Goal: Task Accomplishment & Management: Manage account settings

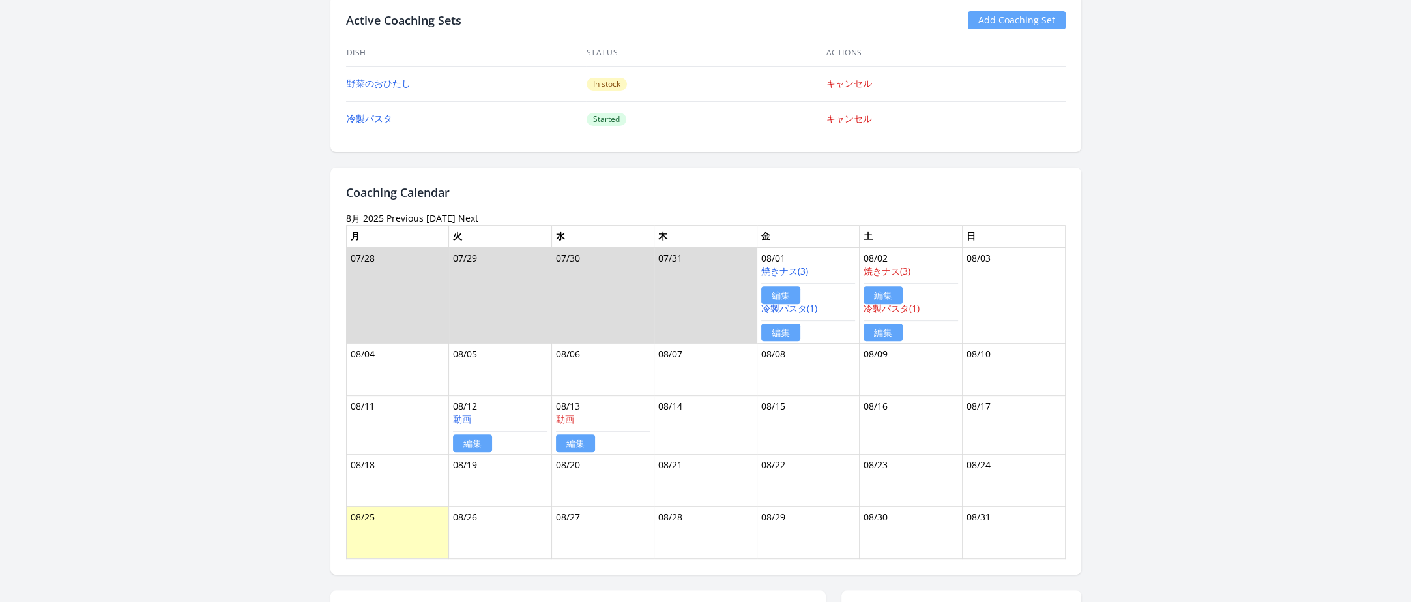
scroll to position [652, 0]
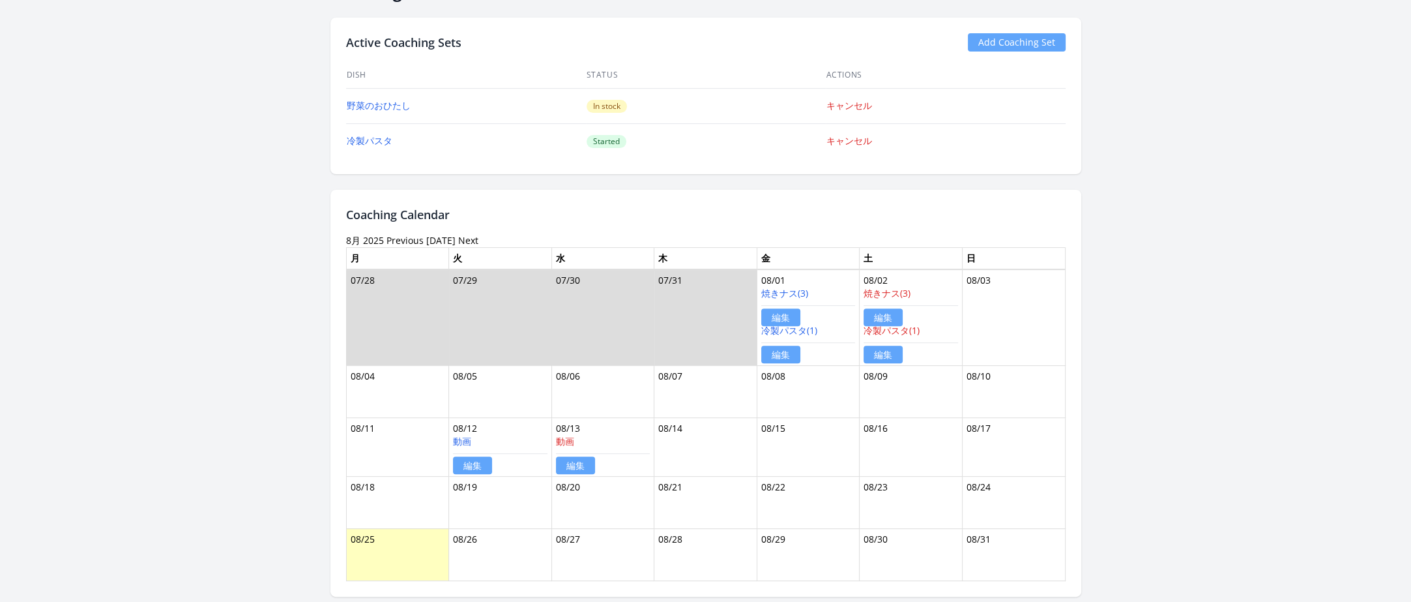
click at [402, 240] on link "Previous" at bounding box center [405, 240] width 37 height 12
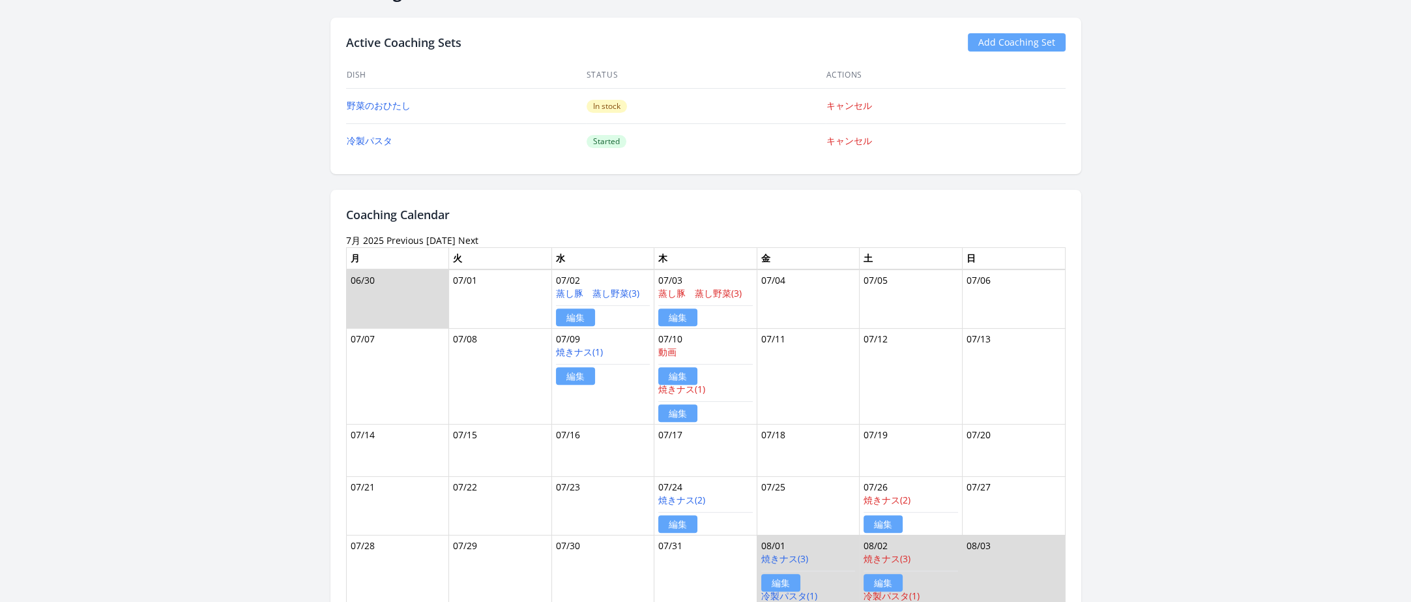
scroll to position [717, 0]
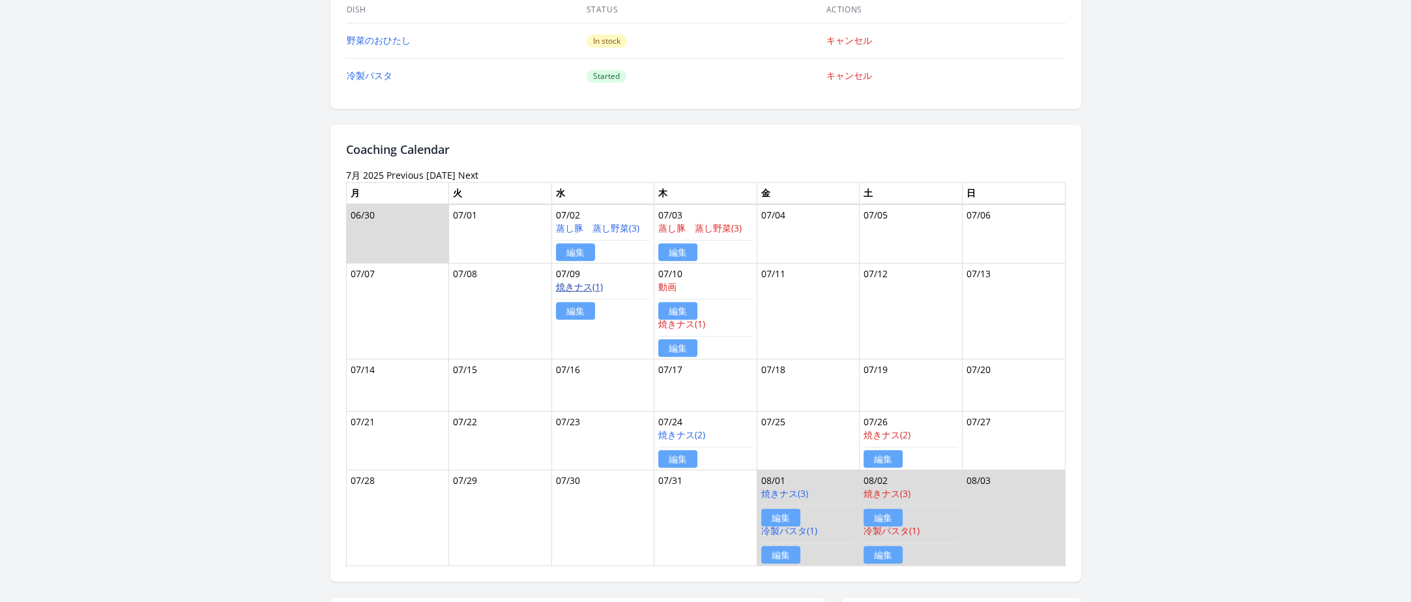
click at [591, 282] on link "焼きナス(1)" at bounding box center [579, 286] width 47 height 12
click at [561, 305] on link "編集" at bounding box center [575, 311] width 39 height 18
click at [467, 174] on link "Next" at bounding box center [468, 175] width 20 height 12
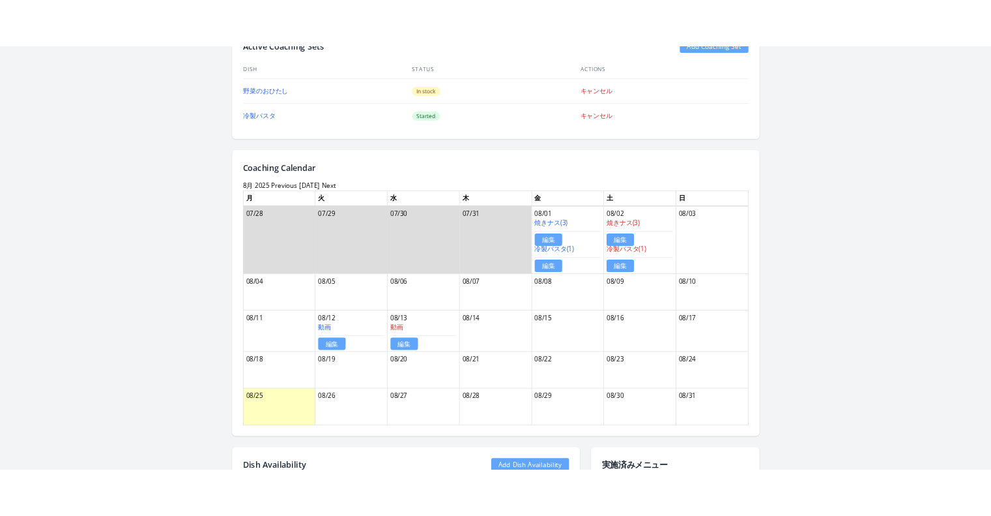
scroll to position [717, 0]
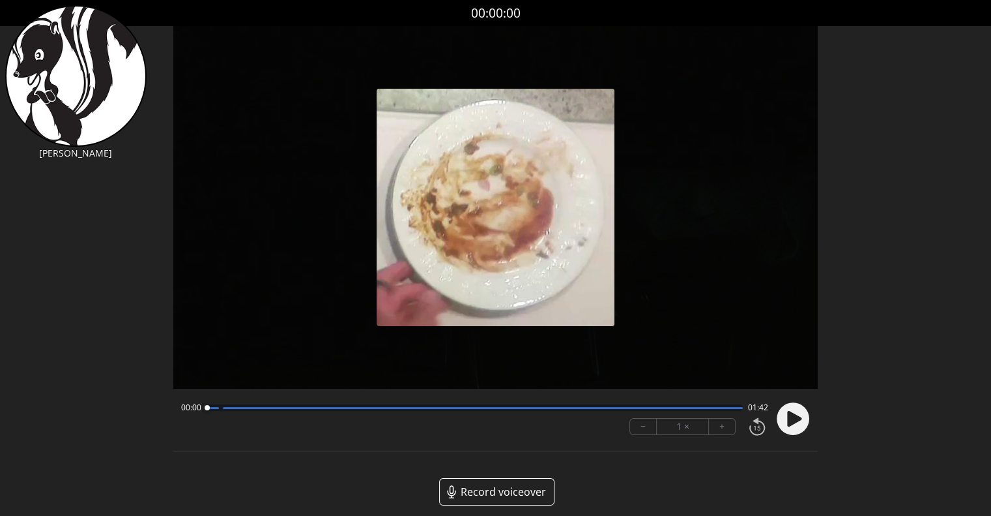
click at [664, 461] on div "Permission to record audio We need to use the microphone to record your voiceov…" at bounding box center [495, 276] width 645 height 500
click at [793, 416] on icon at bounding box center [794, 419] width 14 height 16
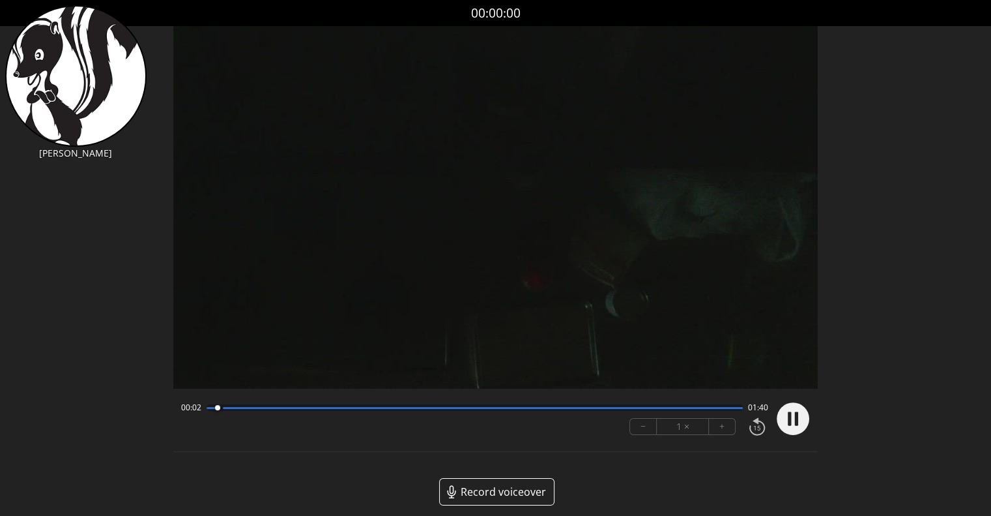
click at [727, 420] on button "+" at bounding box center [722, 426] width 26 height 16
click at [727, 426] on button "+" at bounding box center [722, 426] width 26 height 16
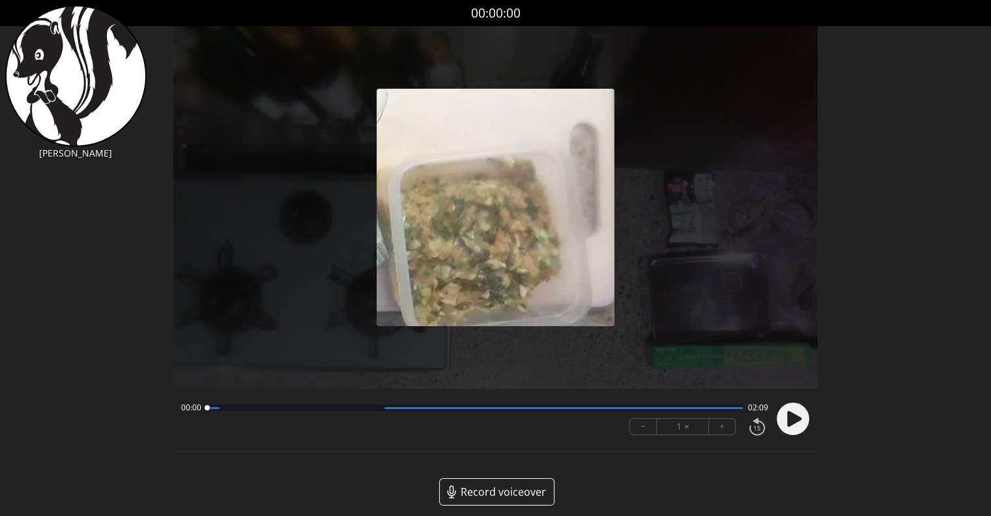
click at [791, 404] on circle at bounding box center [793, 418] width 33 height 33
click at [724, 432] on button "+" at bounding box center [722, 426] width 26 height 16
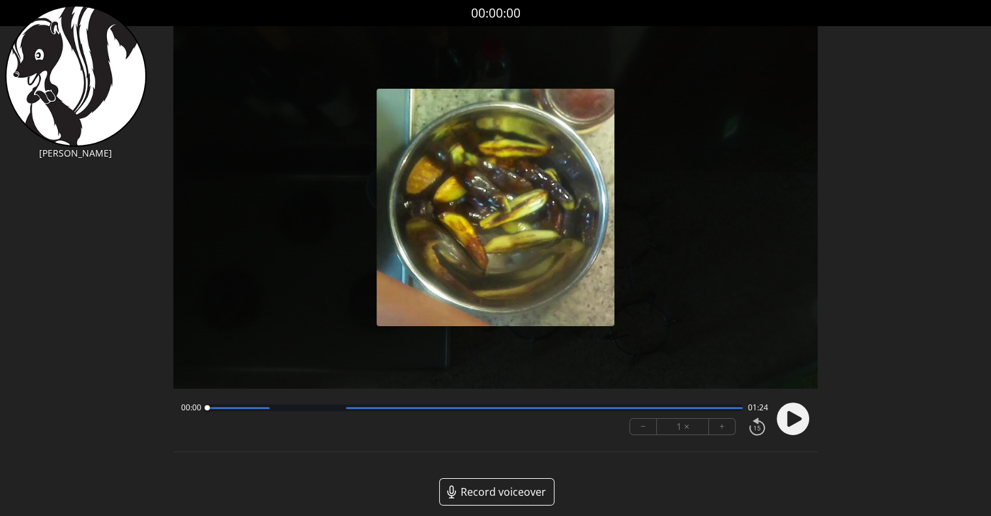
click at [797, 417] on icon at bounding box center [794, 419] width 14 height 16
click at [729, 425] on button "+" at bounding box center [722, 426] width 26 height 16
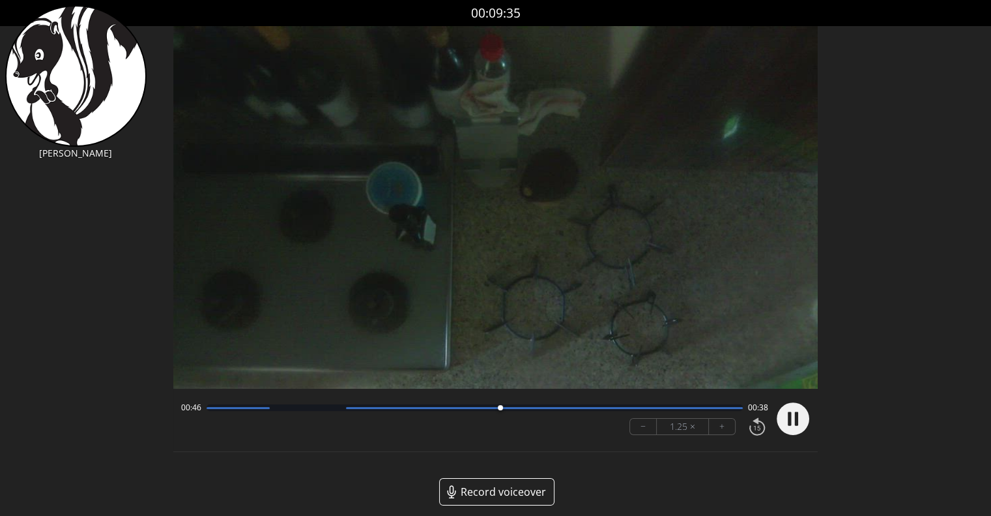
drag, startPoint x: 242, startPoint y: 409, endPoint x: 541, endPoint y: 407, distance: 298.6
click at [503, 408] on div at bounding box center [500, 407] width 5 height 5
drag, startPoint x: 540, startPoint y: 406, endPoint x: 608, endPoint y: 406, distance: 67.1
click at [575, 406] on div at bounding box center [572, 407] width 5 height 5
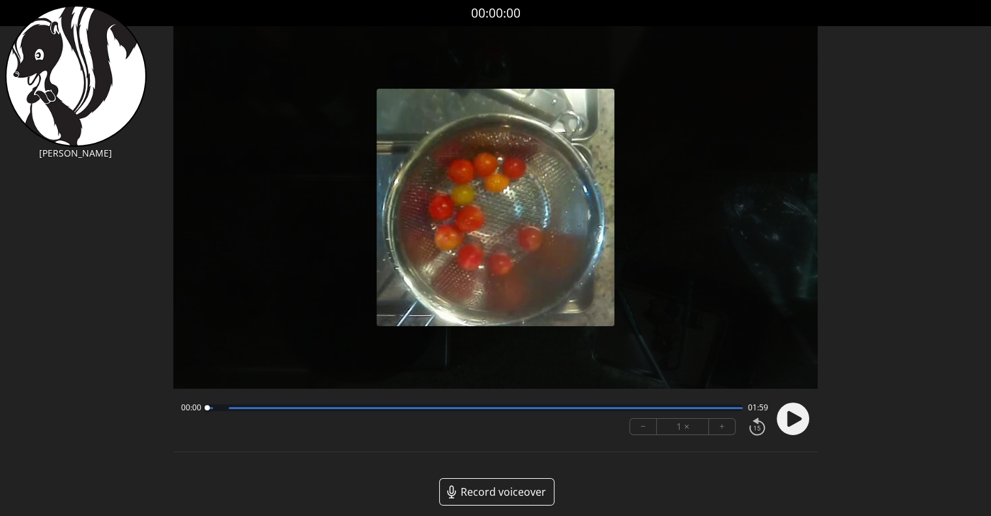
click at [803, 414] on circle at bounding box center [793, 418] width 33 height 33
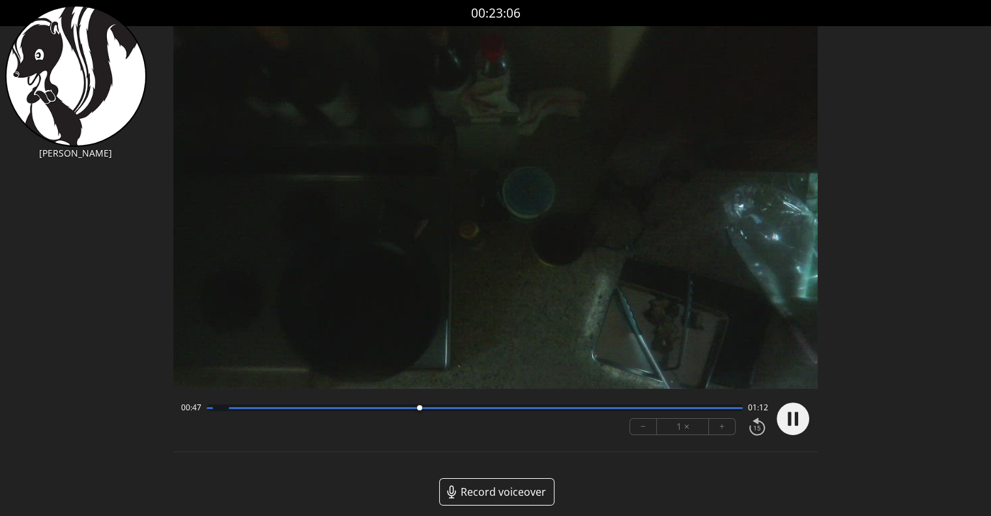
click at [725, 432] on button "+" at bounding box center [722, 426] width 26 height 16
click at [724, 432] on button "+" at bounding box center [722, 426] width 26 height 16
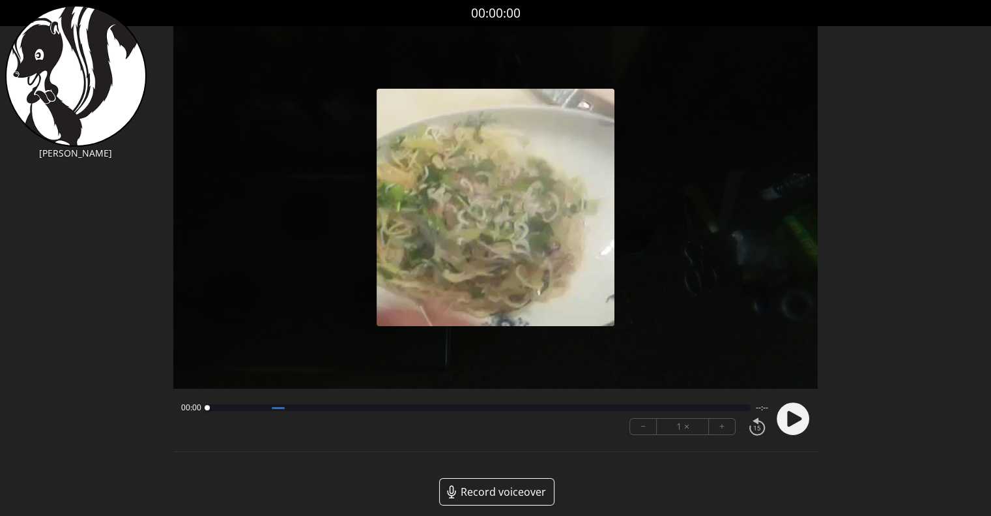
click at [773, 415] on div at bounding box center [790, 418] width 39 height 44
click at [795, 417] on icon at bounding box center [794, 419] width 14 height 16
click at [726, 428] on button "+" at bounding box center [722, 426] width 26 height 16
click at [643, 425] on button "−" at bounding box center [643, 426] width 27 height 16
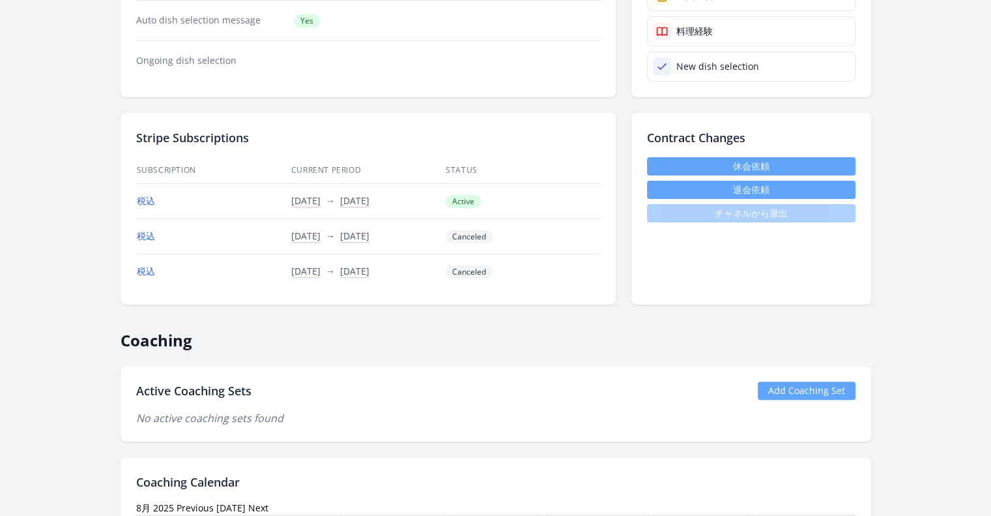
scroll to position [391, 0]
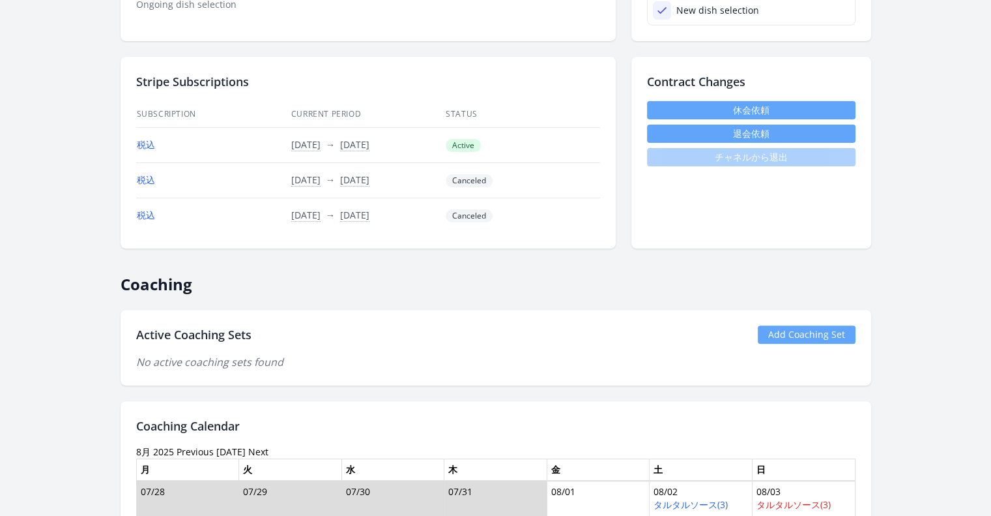
click at [825, 330] on link "Add Coaching Set" at bounding box center [807, 334] width 98 height 18
click at [786, 325] on link "Add Coaching Set" at bounding box center [807, 334] width 98 height 18
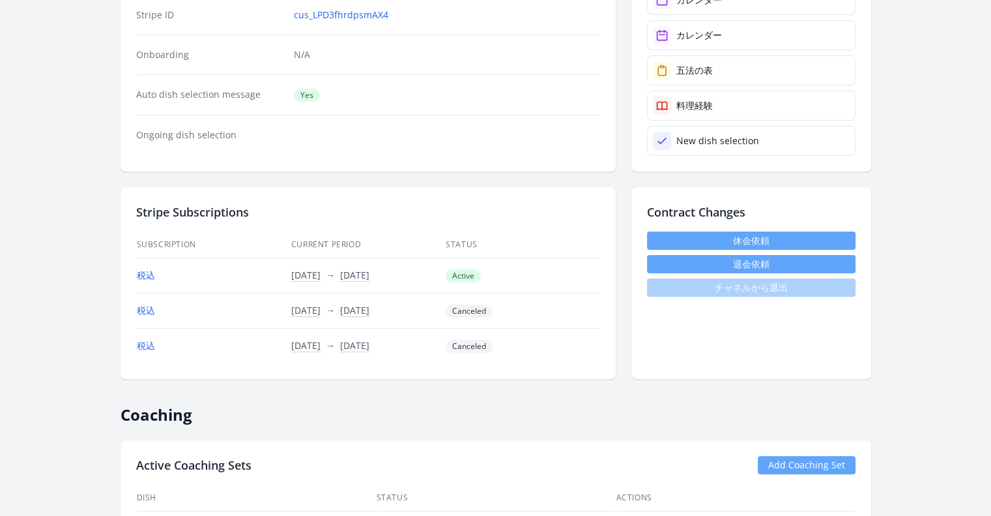
scroll to position [65, 0]
